Goal: Information Seeking & Learning: Learn about a topic

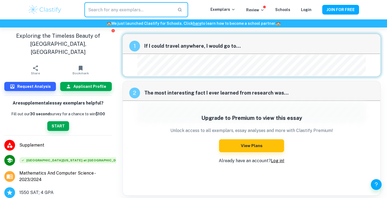
click at [108, 9] on input "text" at bounding box center [128, 9] width 89 height 15
type input "y"
type input "usc"
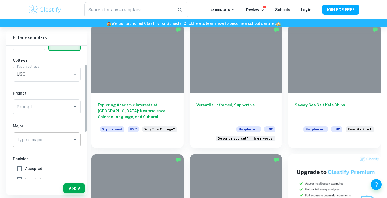
scroll to position [37, 0]
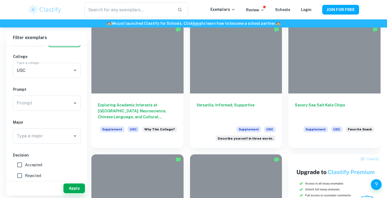
click at [34, 165] on span "Accepted" at bounding box center [33, 165] width 17 height 6
click at [25, 165] on input "Accepted" at bounding box center [19, 164] width 11 height 11
checkbox input "true"
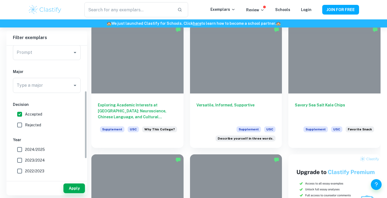
scroll to position [90, 0]
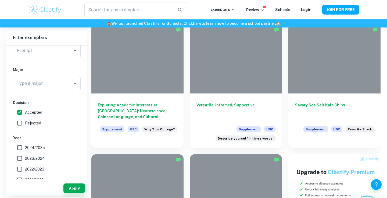
click at [37, 149] on span "2024/2025" at bounding box center [35, 147] width 20 height 6
click at [25, 149] on input "2024/2025" at bounding box center [19, 147] width 11 height 11
checkbox input "true"
click at [37, 161] on label "2023/2024" at bounding box center [45, 158] width 62 height 11
click at [25, 161] on input "2023/2024" at bounding box center [19, 158] width 11 height 11
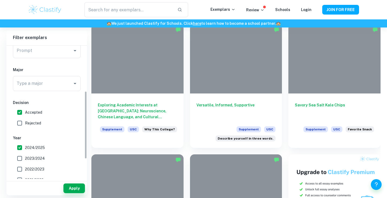
checkbox input "true"
click at [48, 48] on input "Prompt" at bounding box center [42, 50] width 55 height 10
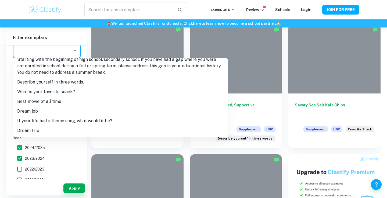
scroll to position [29, 0]
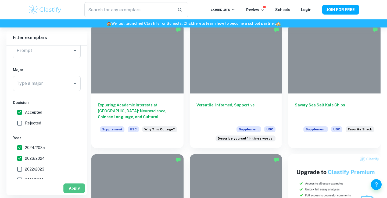
click at [72, 187] on button "Apply" at bounding box center [74, 188] width 22 height 10
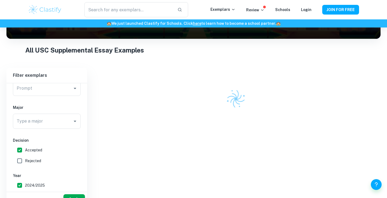
scroll to position [131, 0]
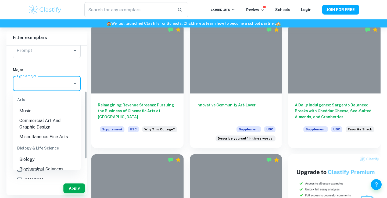
click at [56, 82] on input "Type a major" at bounding box center [42, 83] width 55 height 10
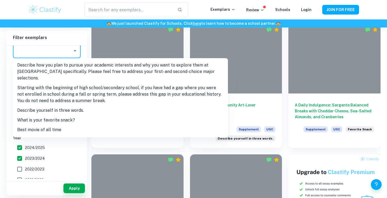
click at [54, 50] on input "Prompt" at bounding box center [42, 50] width 55 height 10
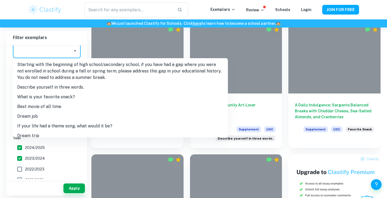
click at [76, 82] on li "Describe yourself in three words." at bounding box center [120, 87] width 215 height 10
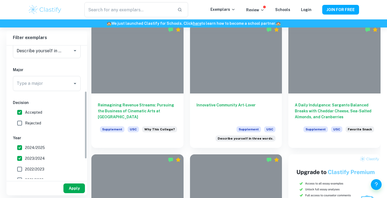
click at [73, 187] on button "Apply" at bounding box center [74, 188] width 22 height 10
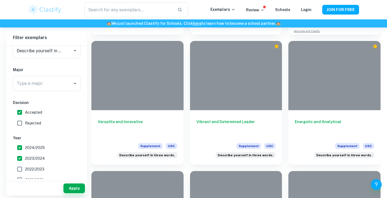
scroll to position [373, 0]
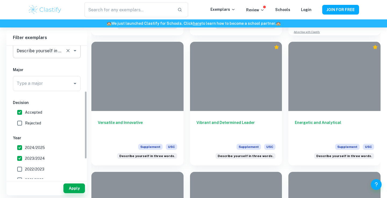
click at [44, 50] on input "Prompt" at bounding box center [39, 50] width 48 height 10
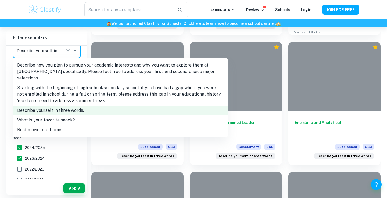
click at [72, 125] on li "Best movie of all time" at bounding box center [120, 130] width 215 height 10
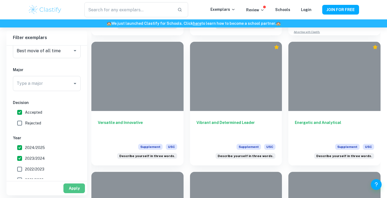
click at [78, 187] on button "Apply" at bounding box center [74, 188] width 22 height 10
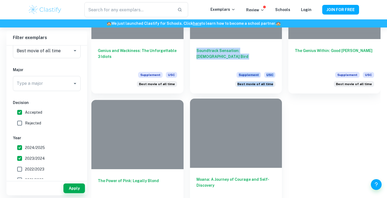
scroll to position [447, 0]
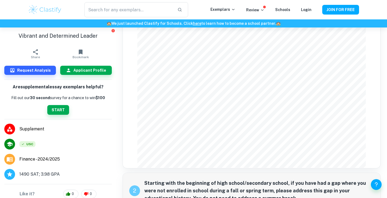
scroll to position [51, 0]
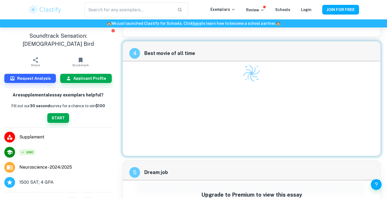
click at [217, 98] on div at bounding box center [251, 108] width 229 height 94
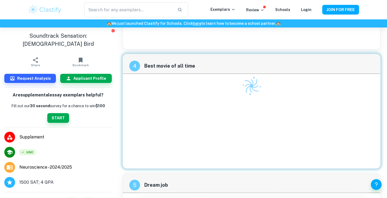
scroll to position [194, 0]
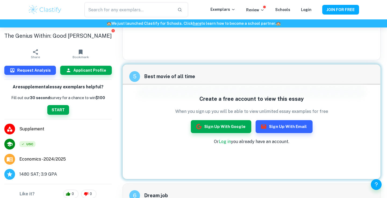
scroll to position [604, 0]
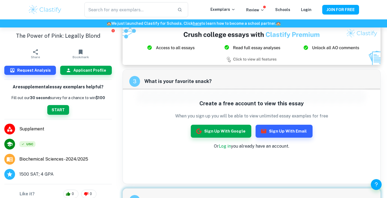
scroll to position [252, 0]
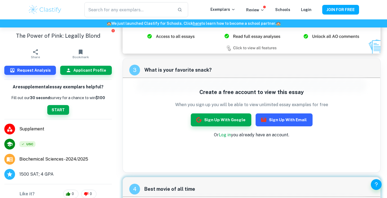
click at [268, 114] on button "Sign up with Email" at bounding box center [284, 119] width 57 height 13
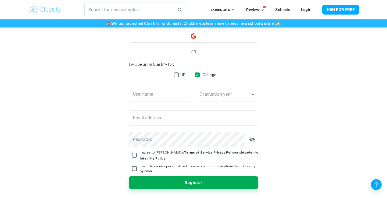
scroll to position [54, 0]
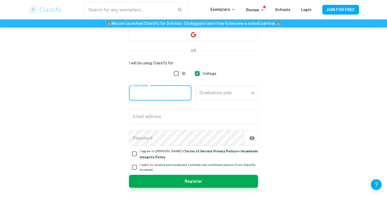
click at [162, 92] on input "Username" at bounding box center [160, 92] width 62 height 15
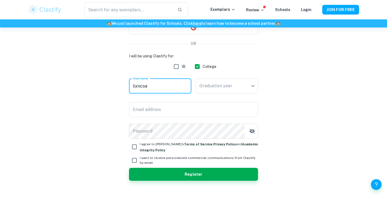
click at [165, 89] on input "lixncoa" at bounding box center [160, 85] width 62 height 15
type input "unicornnnnn123"
click at [201, 90] on body "We value your privacy We use cookies to enhance your browsing experience, serve…" at bounding box center [193, 65] width 387 height 198
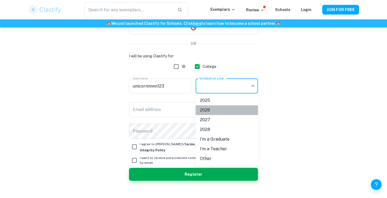
click at [210, 112] on li "2026" at bounding box center [227, 110] width 62 height 10
type input "2026"
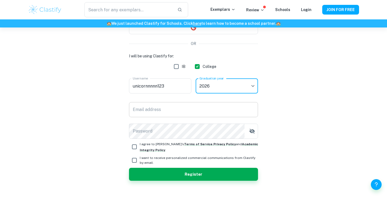
click at [190, 110] on input "Email address" at bounding box center [193, 109] width 129 height 15
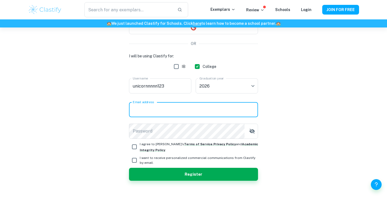
type input "penginloveswinter@gmail.com"
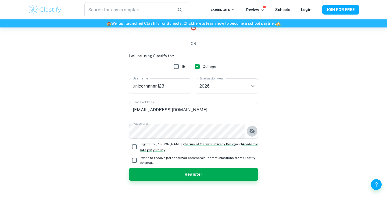
click at [134, 142] on input "I agree to Clastify's Terms of Service , Privacy Policy and Academic Integrity …" at bounding box center [134, 146] width 11 height 11
checkbox input "true"
click at [133, 153] on div "I will be using Clastify for: IB College Username unicornnnnn123 Username Gradu…" at bounding box center [193, 116] width 129 height 127
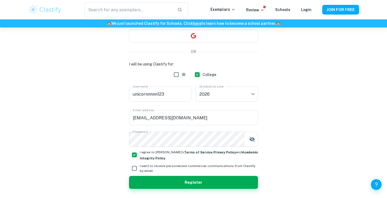
scroll to position [53, 0]
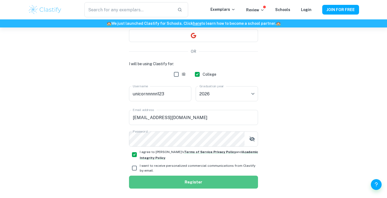
click at [163, 178] on button "Register" at bounding box center [193, 181] width 129 height 13
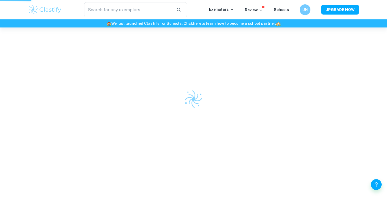
scroll to position [27, 0]
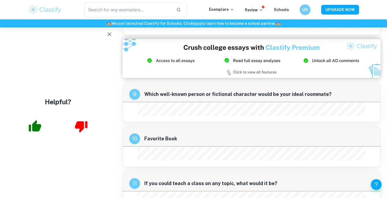
scroll to position [551, 0]
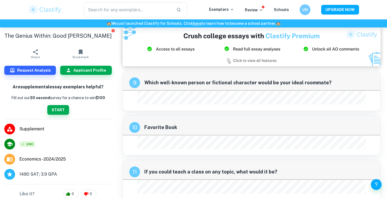
scroll to position [669, 0]
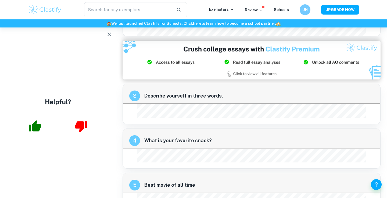
click at [176, 84] on div "3 Describe yourself in three words." at bounding box center [252, 93] width 258 height 19
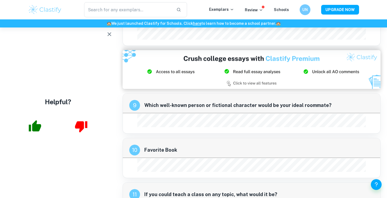
scroll to position [670, 0]
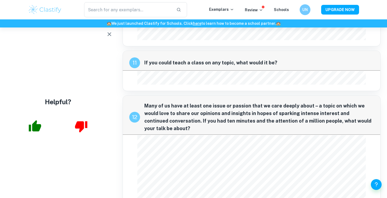
scroll to position [676, 0]
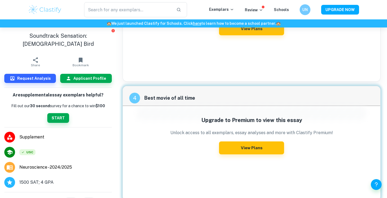
scroll to position [350, 0]
